Goal: Check status

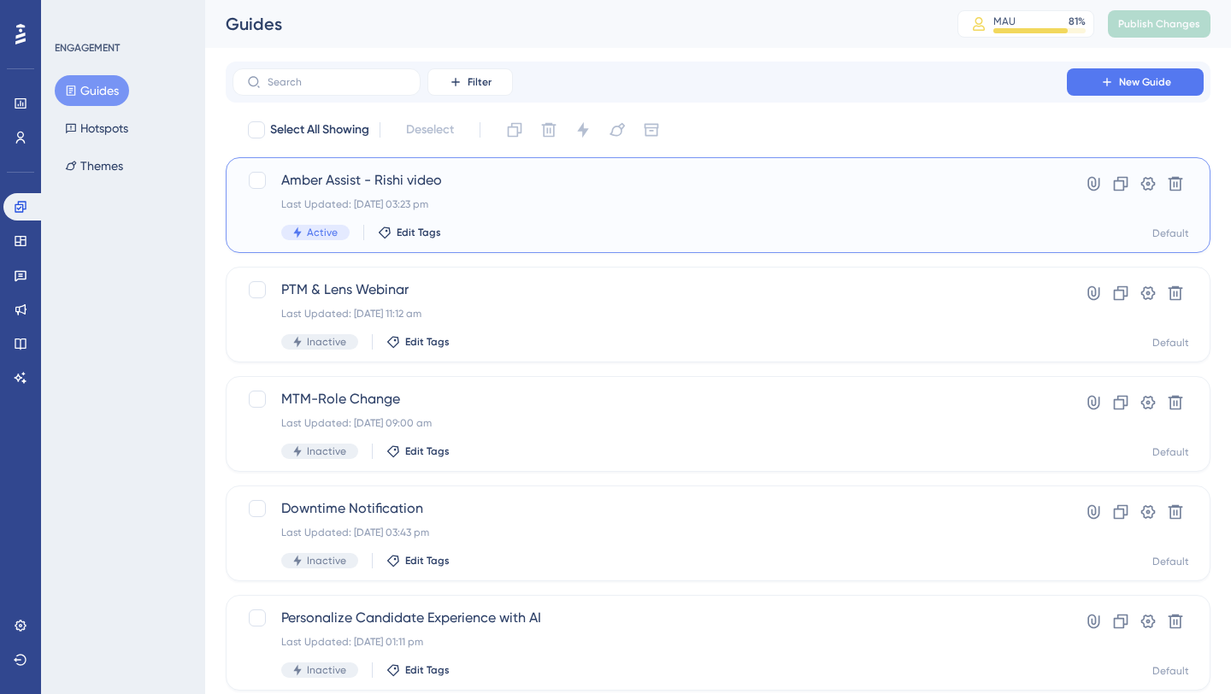
click at [399, 172] on span "Amber Assist - Rishi video" at bounding box center [649, 180] width 737 height 21
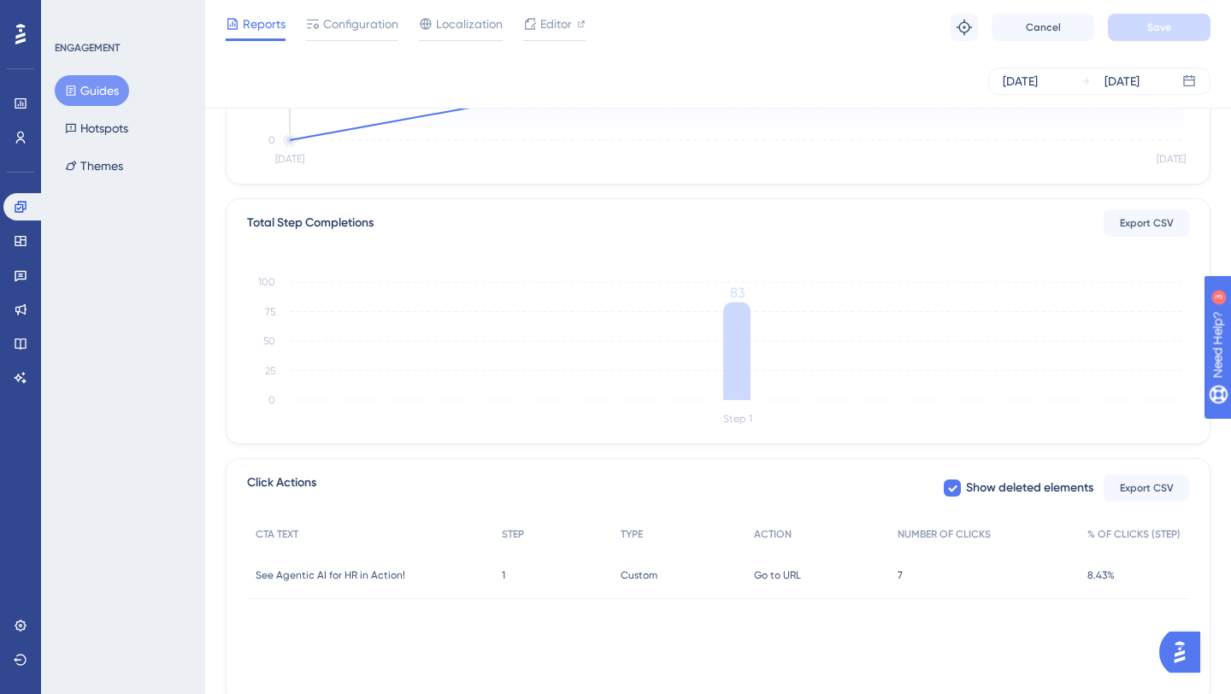
scroll to position [389, 0]
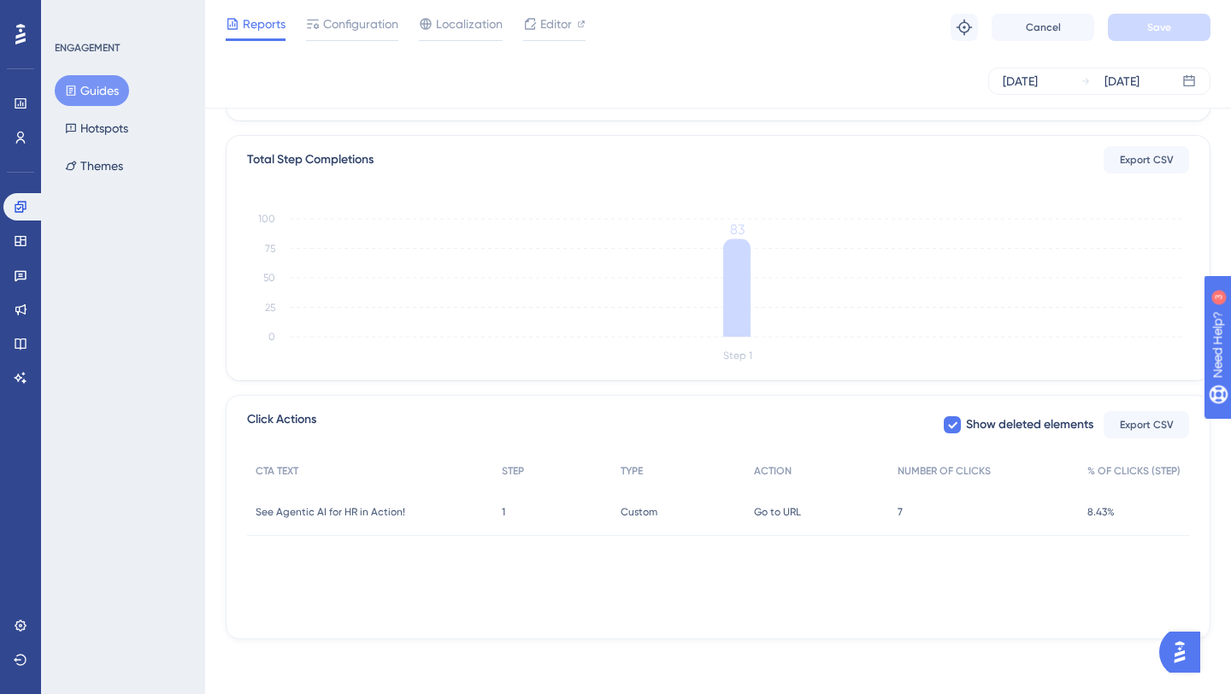
click at [899, 508] on span "7" at bounding box center [900, 512] width 5 height 14
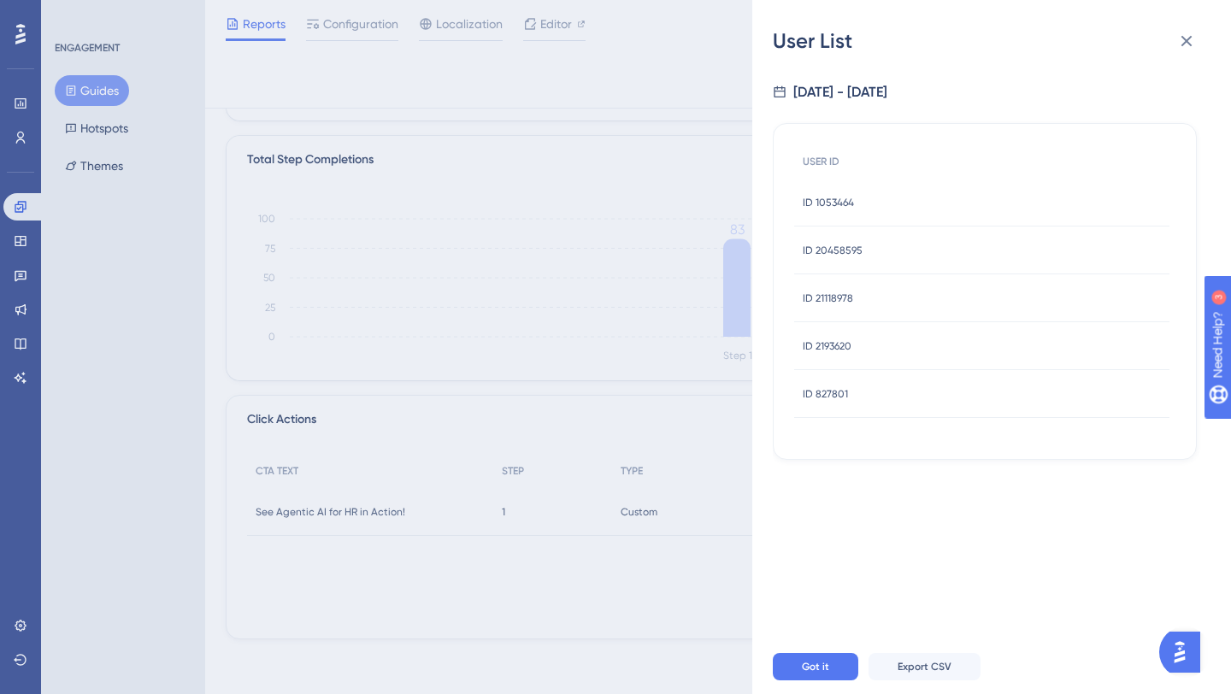
click at [832, 189] on div "ID 1053464 ID 1053464" at bounding box center [828, 203] width 51 height 48
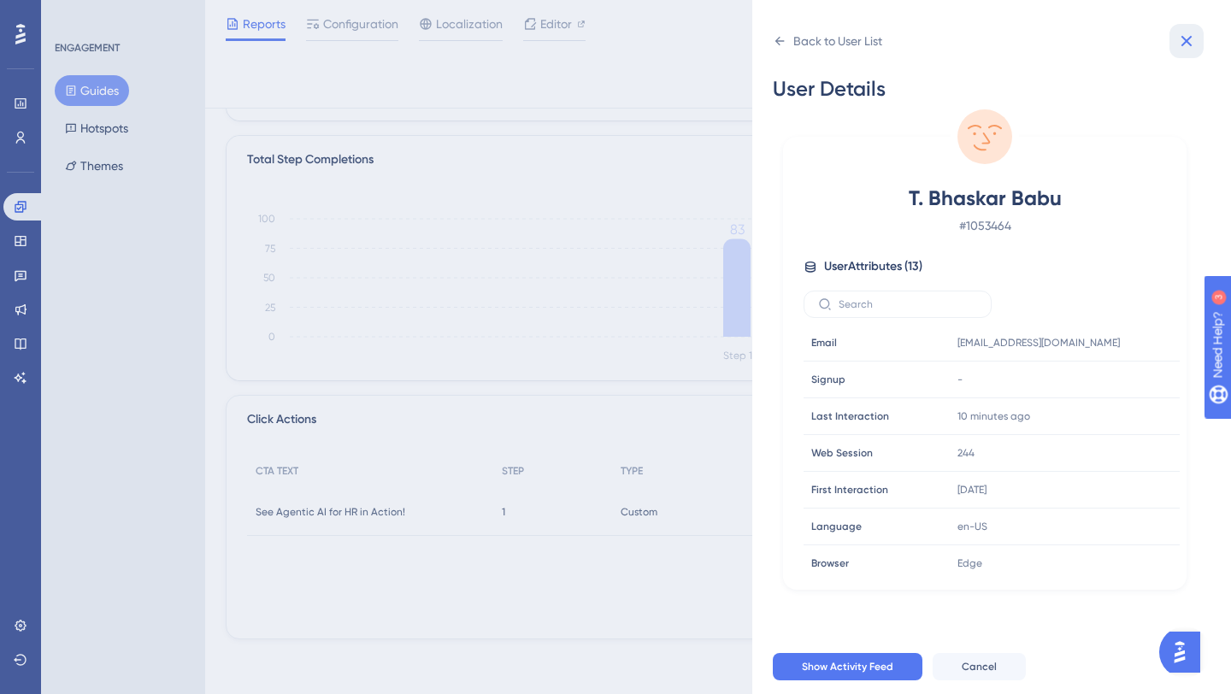
click at [1196, 53] on button at bounding box center [1187, 41] width 34 height 34
